Goal: Task Accomplishment & Management: Use online tool/utility

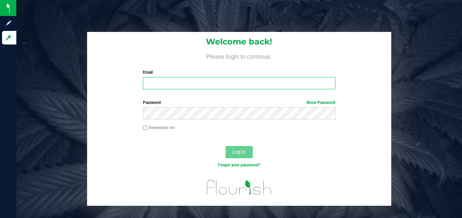
click at [187, 80] on input "Email" at bounding box center [239, 83] width 193 height 12
click at [162, 90] on div "Welcome back! Please login to continue. Email Required Please format your email…" at bounding box center [239, 63] width 304 height 63
click at [161, 84] on input "Email" at bounding box center [239, 83] width 193 height 12
type input "[PERSON_NAME][EMAIL_ADDRESS][DOMAIN_NAME]"
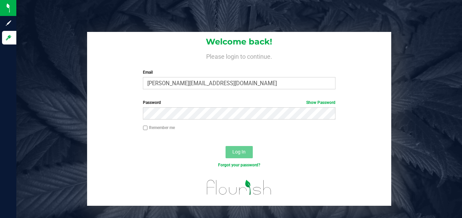
click at [182, 121] on div "Password Show Password" at bounding box center [239, 112] width 304 height 25
click at [246, 151] on button "Log In" at bounding box center [239, 152] width 27 height 12
click at [245, 154] on span "Log In" at bounding box center [238, 151] width 13 height 5
click at [245, 149] on span "Log In" at bounding box center [238, 151] width 13 height 5
click at [241, 152] on span "Log In" at bounding box center [238, 151] width 13 height 5
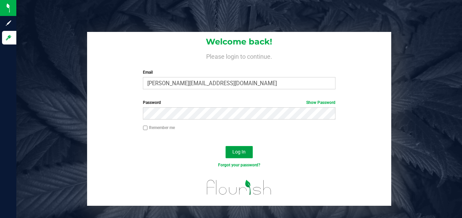
click at [242, 151] on span "Log In" at bounding box center [238, 151] width 13 height 5
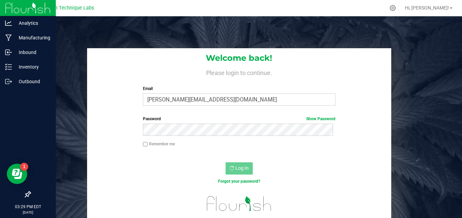
click at [9, 6] on img at bounding box center [28, 8] width 46 height 16
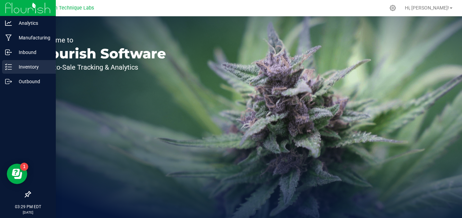
click at [9, 65] on icon at bounding box center [8, 67] width 7 height 7
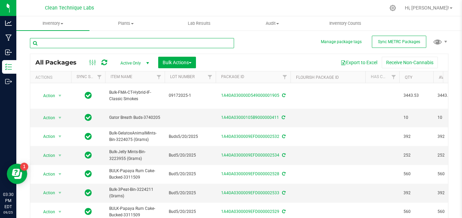
click at [113, 45] on input "text" at bounding box center [132, 43] width 204 height 10
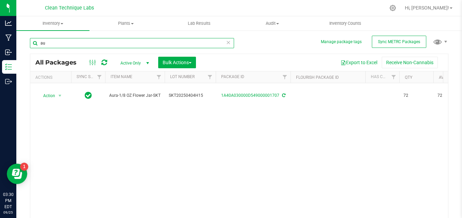
type input "a"
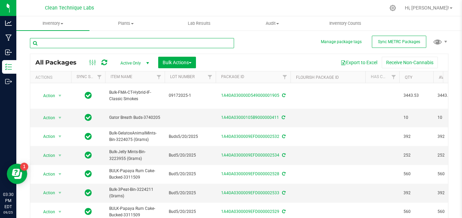
click at [196, 40] on input "text" at bounding box center [132, 43] width 204 height 10
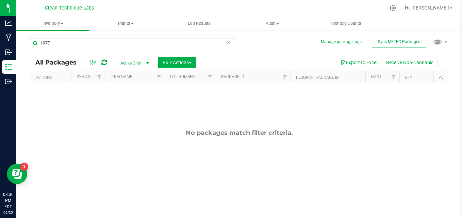
type input "1977"
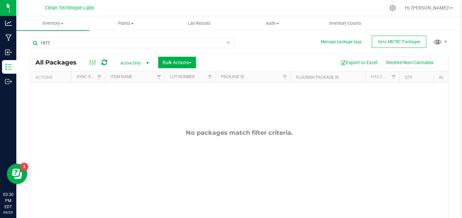
click at [147, 61] on span "select" at bounding box center [147, 63] width 5 height 5
click at [130, 104] on li "All" at bounding box center [133, 104] width 37 height 10
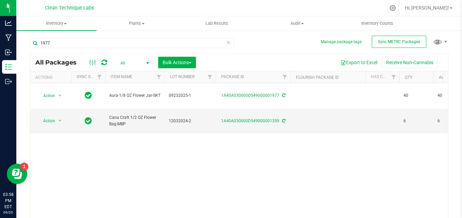
click at [291, 37] on div "1977 All Packages All Active Only Lab Samples Locked All External Internal Bulk…" at bounding box center [239, 135] width 419 height 206
click at [392, 167] on div "Action Action Edit attributes Global inventory Locate package Print package lab…" at bounding box center [239, 151] width 418 height 137
